Goal: Transaction & Acquisition: Purchase product/service

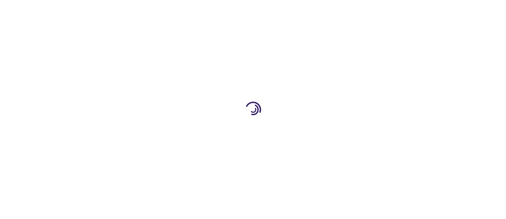
type input "1"
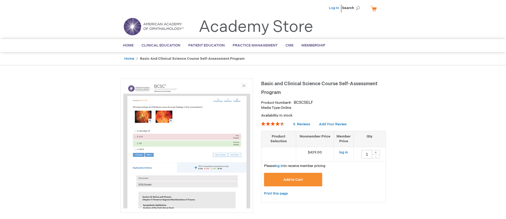
click at [336, 6] on link "Log In" at bounding box center [334, 8] width 10 height 4
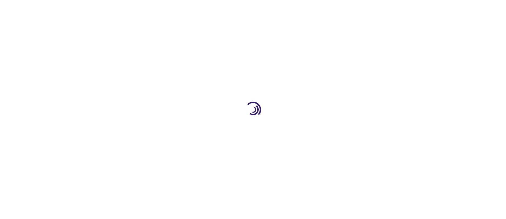
type input "1"
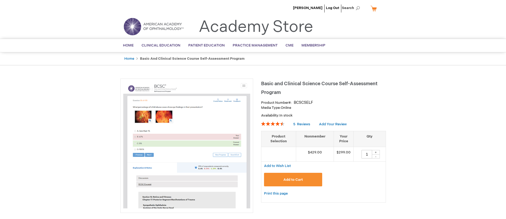
click at [137, 23] on img at bounding box center [154, 26] width 64 height 19
click at [330, 8] on link "Log Out" at bounding box center [332, 8] width 13 height 4
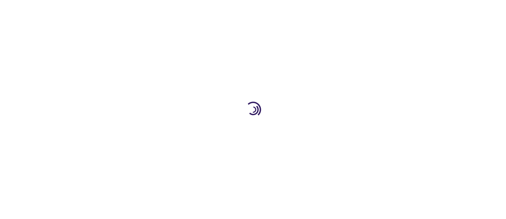
type input "1"
